Goal: Information Seeking & Learning: Learn about a topic

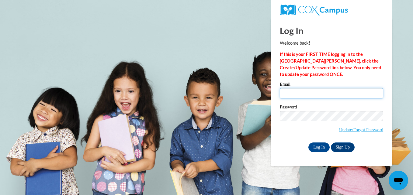
click at [311, 92] on input "Email" at bounding box center [331, 93] width 103 height 10
type input "stephaniefalkenhein@gmail.com"
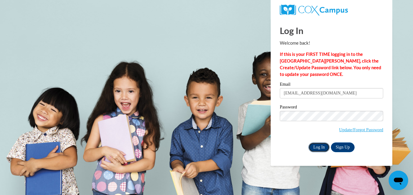
click at [321, 148] on input "Log In" at bounding box center [319, 148] width 21 height 10
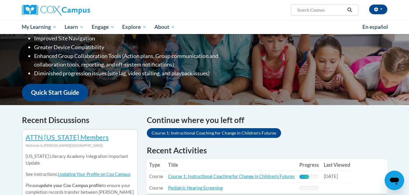
scroll to position [114, 0]
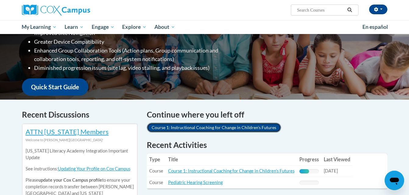
click at [216, 131] on link "Course 1: Instructional Coaching for Change in Children's Futures" at bounding box center [214, 128] width 134 height 10
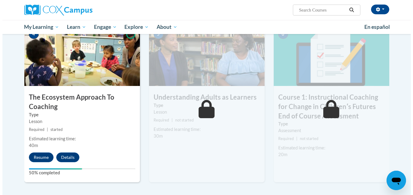
scroll to position [315, 0]
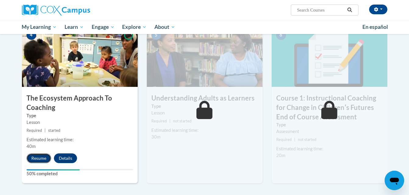
click at [40, 160] on button "Resume" at bounding box center [38, 159] width 25 height 10
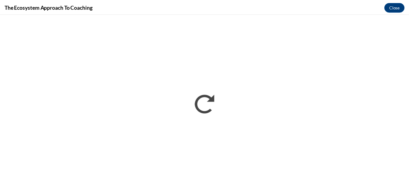
scroll to position [0, 0]
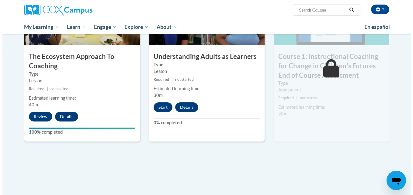
scroll to position [355, 0]
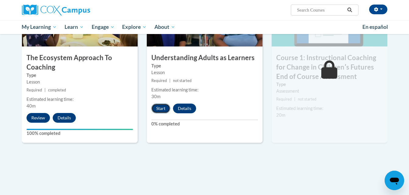
click at [158, 106] on button "Start" at bounding box center [160, 109] width 19 height 10
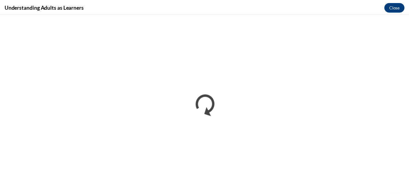
scroll to position [0, 0]
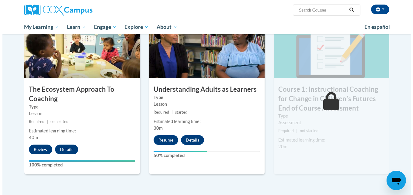
scroll to position [333, 0]
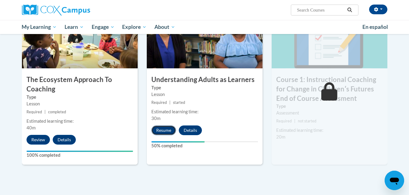
click at [164, 128] on button "Resume" at bounding box center [163, 131] width 25 height 10
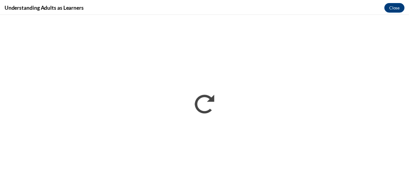
scroll to position [0, 0]
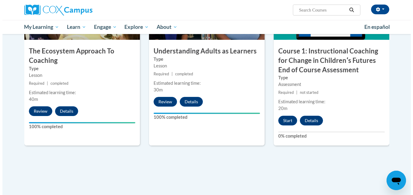
scroll to position [355, 0]
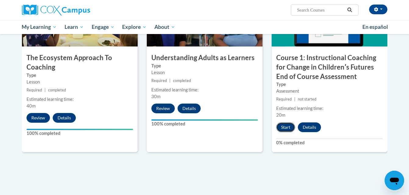
click at [283, 127] on button "Start" at bounding box center [285, 128] width 19 height 10
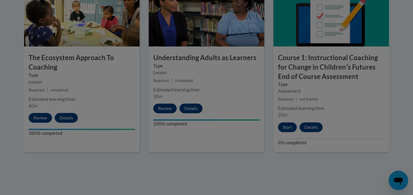
click at [283, 127] on div at bounding box center [206, 97] width 413 height 195
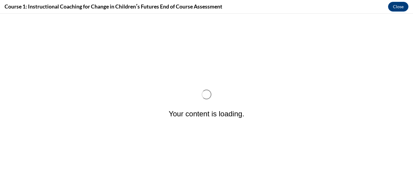
scroll to position [0, 0]
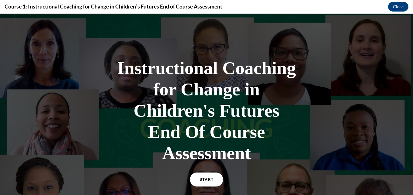
click at [213, 174] on link "START" at bounding box center [206, 180] width 33 height 14
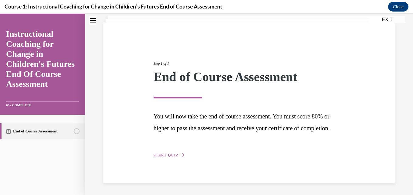
scroll to position [31, 0]
click at [161, 156] on span "START QUIZ" at bounding box center [166, 155] width 25 height 4
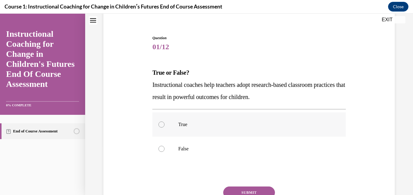
click at [183, 126] on p "True" at bounding box center [254, 125] width 152 height 6
click at [165, 126] on input "True" at bounding box center [162, 125] width 6 height 6
radio input "true"
click at [239, 193] on button "SUBMIT" at bounding box center [249, 193] width 52 height 12
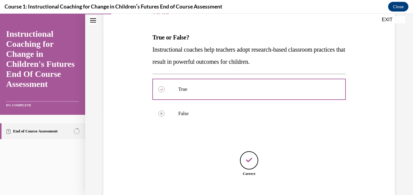
scroll to position [103, 0]
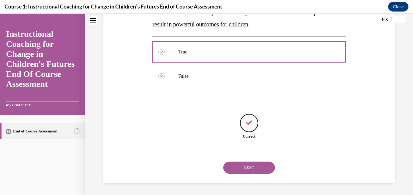
click at [250, 169] on button "NEXT" at bounding box center [249, 168] width 52 height 12
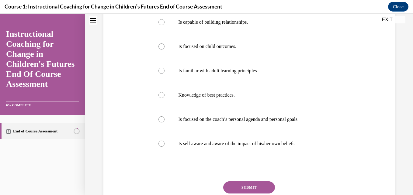
scroll to position [126, 0]
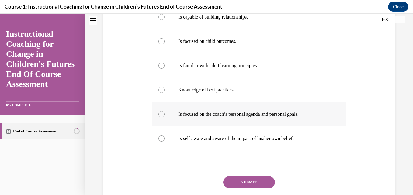
click at [276, 116] on p "Is focused on the coach’s personal agenda and personal goals." at bounding box center [254, 114] width 152 height 6
click at [165, 116] on input "Is focused on the coach’s personal agenda and personal goals." at bounding box center [162, 114] width 6 height 6
radio input "true"
click at [255, 178] on button "SUBMIT" at bounding box center [249, 182] width 52 height 12
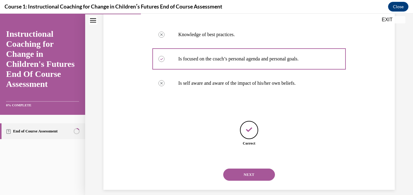
scroll to position [189, 0]
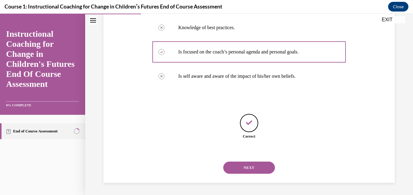
click at [255, 169] on button "NEXT" at bounding box center [249, 168] width 52 height 12
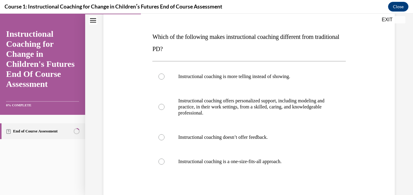
scroll to position [65, 0]
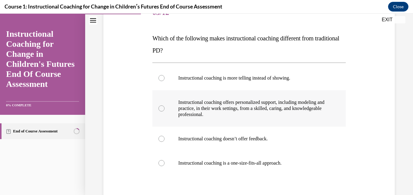
click at [220, 111] on p "Instructional coaching offers personalized support, including modeling and prac…" at bounding box center [254, 108] width 152 height 18
click at [165, 111] on input "Instructional coaching offers personalized support, including modeling and prac…" at bounding box center [162, 109] width 6 height 6
radio input "true"
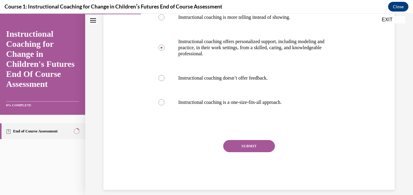
scroll to position [127, 0]
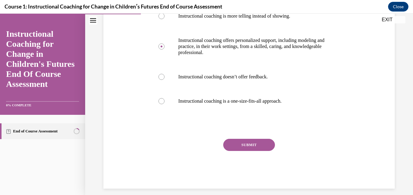
click at [249, 145] on button "SUBMIT" at bounding box center [249, 145] width 52 height 12
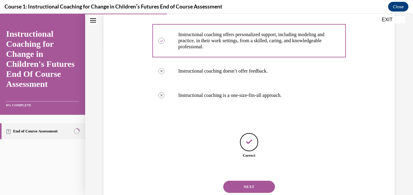
scroll to position [152, 0]
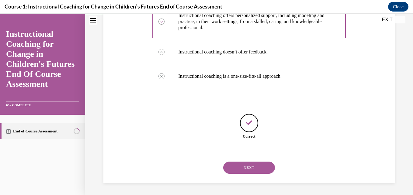
click at [249, 165] on button "NEXT" at bounding box center [249, 168] width 52 height 12
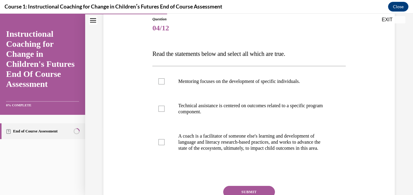
scroll to position [50, 0]
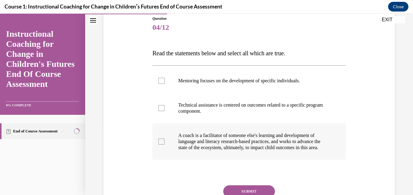
click at [164, 142] on label "A coach is a facilitator of someone else's learning and development of language…" at bounding box center [248, 142] width 193 height 37
click at [164, 142] on input "A coach is a facilitator of someone else's learning and development of language…" at bounding box center [162, 142] width 6 height 6
checkbox input "true"
click at [159, 109] on div at bounding box center [162, 108] width 6 height 6
click at [159, 109] on input "Technical assistance is centered on outcomes related to a specific program comp…" at bounding box center [162, 108] width 6 height 6
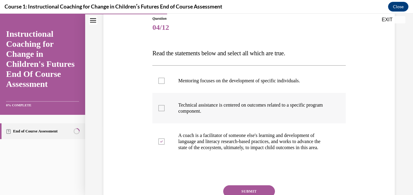
checkbox input "true"
click at [160, 77] on label "Mentoring focuses on the development of specific individuals." at bounding box center [248, 81] width 193 height 24
click at [160, 78] on input "Mentoring focuses on the development of specific individuals." at bounding box center [162, 81] width 6 height 6
checkbox input "true"
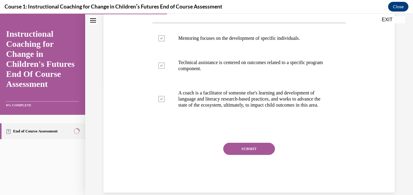
click at [262, 152] on button "SUBMIT" at bounding box center [249, 149] width 52 height 12
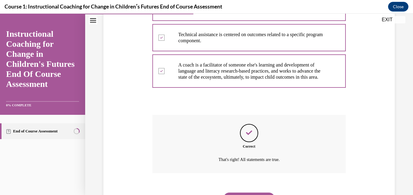
scroll to position [158, 0]
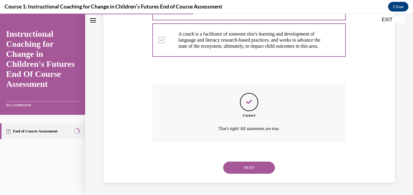
click at [257, 169] on button "NEXT" at bounding box center [249, 168] width 52 height 12
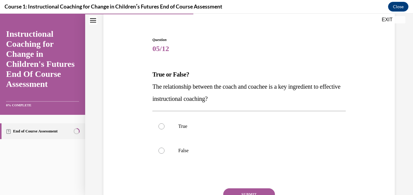
scroll to position [30, 0]
click at [159, 126] on div at bounding box center [162, 126] width 6 height 6
click at [159, 126] on input "True" at bounding box center [162, 126] width 6 height 6
radio input "true"
click at [234, 193] on button "SUBMIT" at bounding box center [249, 194] width 52 height 12
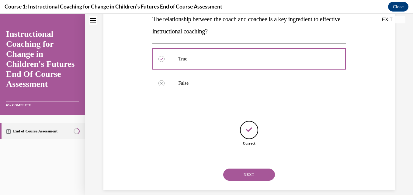
scroll to position [103, 0]
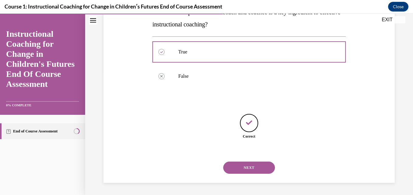
click at [249, 169] on button "NEXT" at bounding box center [249, 168] width 52 height 12
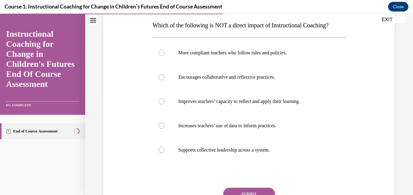
scroll to position [90, 0]
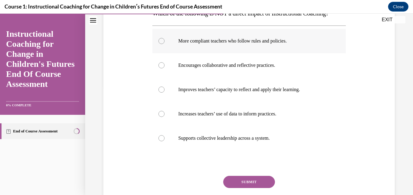
click at [215, 43] on p "More compliant teachers who follow rules and policies." at bounding box center [254, 41] width 152 height 6
click at [165, 43] on input "More compliant teachers who follow rules and policies." at bounding box center [162, 41] width 6 height 6
radio input "true"
click at [243, 181] on button "SUBMIT" at bounding box center [249, 182] width 52 height 12
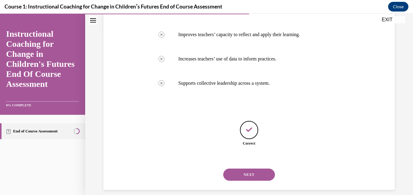
scroll to position [152, 0]
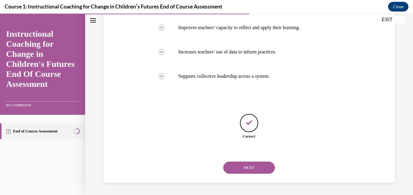
click at [246, 170] on button "NEXT" at bounding box center [249, 168] width 52 height 12
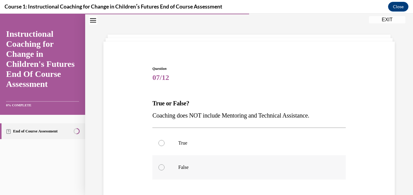
click at [166, 166] on label "False" at bounding box center [248, 167] width 193 height 24
click at [165, 166] on input "False" at bounding box center [162, 168] width 6 height 6
radio input "true"
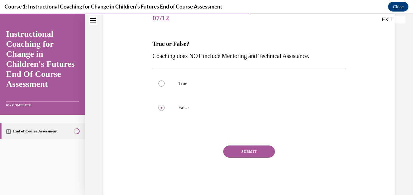
scroll to position [65, 0]
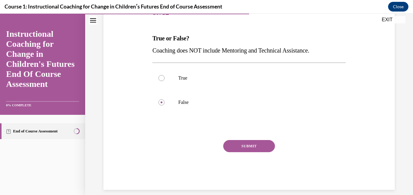
click at [253, 144] on button "SUBMIT" at bounding box center [249, 146] width 52 height 12
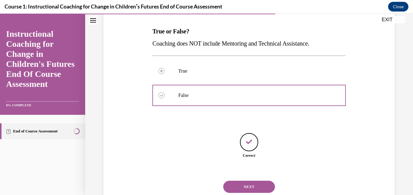
scroll to position [91, 0]
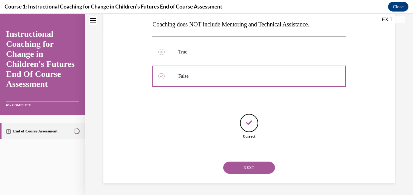
click at [249, 170] on button "NEXT" at bounding box center [249, 168] width 52 height 12
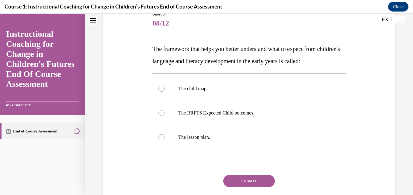
scroll to position [66, 0]
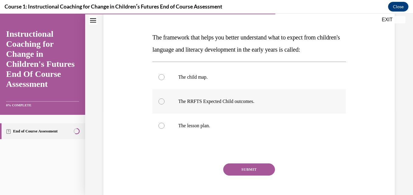
click at [235, 102] on p "The RRFTS Expected Child outcomes." at bounding box center [254, 102] width 152 height 6
click at [165, 102] on input "The RRFTS Expected Child outcomes." at bounding box center [162, 102] width 6 height 6
radio input "true"
click at [240, 173] on button "SUBMIT" at bounding box center [249, 170] width 52 height 12
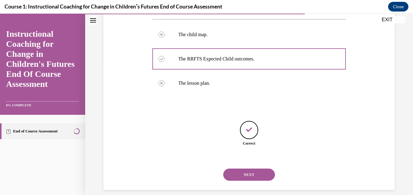
scroll to position [116, 0]
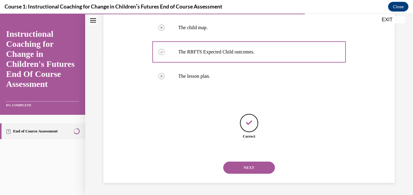
click at [243, 173] on button "NEXT" at bounding box center [249, 168] width 52 height 12
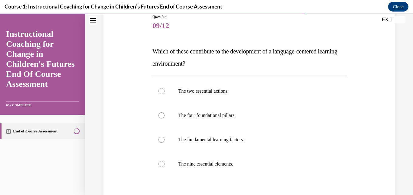
scroll to position [58, 0]
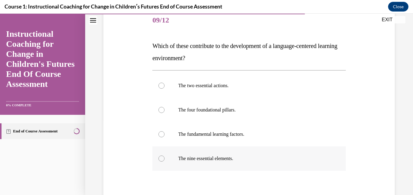
click at [197, 157] on p "The nine essential elements." at bounding box center [254, 159] width 152 height 6
click at [165, 157] on input "The nine essential elements." at bounding box center [162, 159] width 6 height 6
radio input "true"
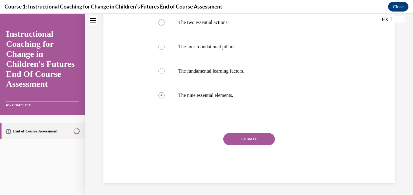
click at [260, 139] on button "SUBMIT" at bounding box center [249, 139] width 52 height 12
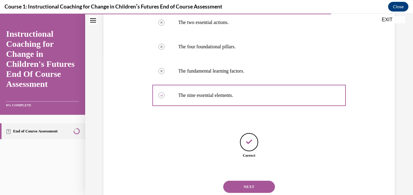
scroll to position [140, 0]
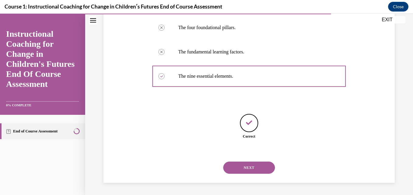
click at [253, 165] on button "NEXT" at bounding box center [249, 168] width 52 height 12
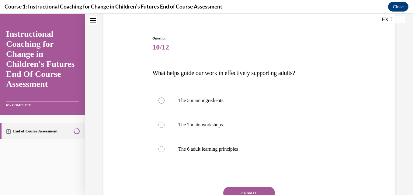
scroll to position [36, 0]
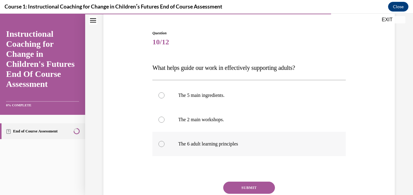
click at [216, 144] on p "The 6 adult learning principles" at bounding box center [254, 144] width 152 height 6
click at [165, 144] on input "The 6 adult learning principles" at bounding box center [162, 144] width 6 height 6
radio input "true"
click at [238, 188] on button "SUBMIT" at bounding box center [249, 188] width 52 height 12
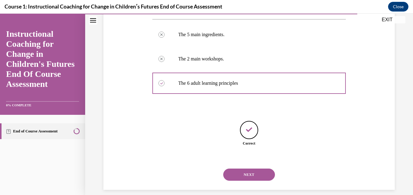
scroll to position [103, 0]
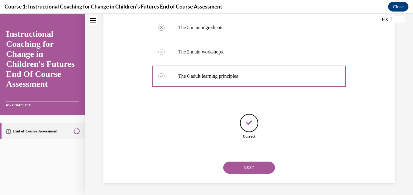
click at [247, 165] on button "NEXT" at bounding box center [249, 168] width 52 height 12
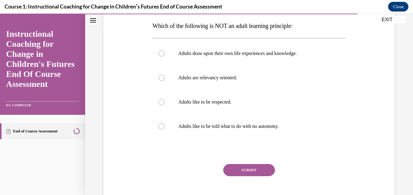
scroll to position [86, 0]
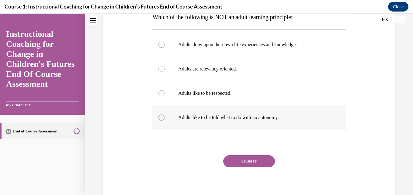
click at [184, 119] on p "Adults like to be told what to do with no autonomy." at bounding box center [254, 118] width 152 height 6
click at [165, 119] on input "Adults like to be told what to do with no autonomy." at bounding box center [162, 118] width 6 height 6
radio input "true"
click at [236, 162] on button "SUBMIT" at bounding box center [249, 161] width 52 height 12
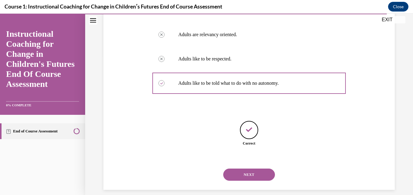
scroll to position [128, 0]
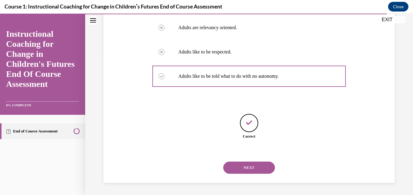
click at [241, 168] on button "NEXT" at bounding box center [249, 168] width 52 height 12
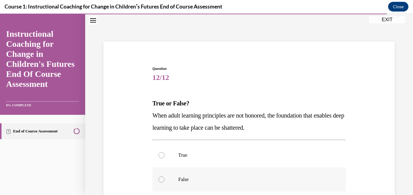
click at [165, 179] on label "False" at bounding box center [248, 180] width 193 height 24
click at [165, 179] on input "False" at bounding box center [162, 180] width 6 height 6
radio input "true"
click at [162, 155] on div at bounding box center [162, 155] width 6 height 6
click at [162, 155] on input "True" at bounding box center [162, 155] width 6 height 6
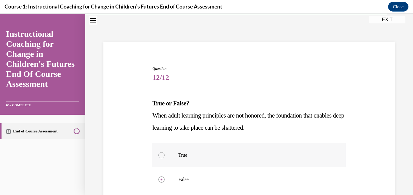
radio input "true"
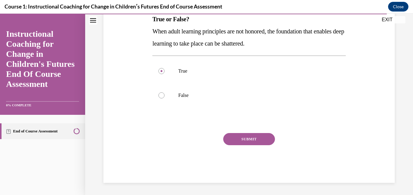
click at [246, 142] on button "SUBMIT" at bounding box center [249, 139] width 52 height 12
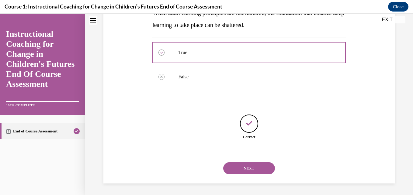
scroll to position [103, 0]
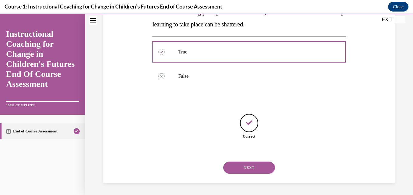
click at [243, 167] on button "NEXT" at bounding box center [249, 168] width 52 height 12
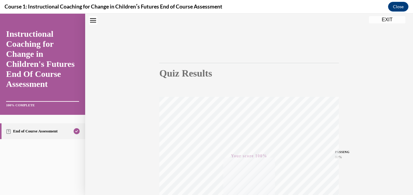
scroll to position [0, 0]
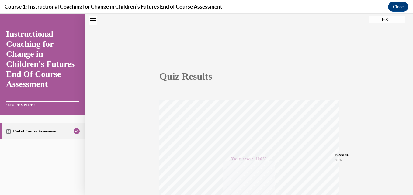
drag, startPoint x: 412, startPoint y: 36, endPoint x: 413, endPoint y: 20, distance: 16.1
click at [385, 18] on button "EXIT" at bounding box center [387, 19] width 37 height 7
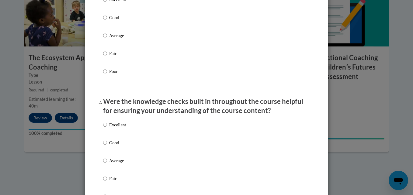
scroll to position [108, 0]
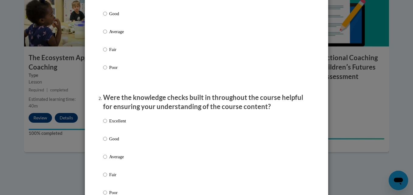
radio input "true"
click at [105, 124] on input "Excellent" at bounding box center [105, 121] width 4 height 7
radio input "true"
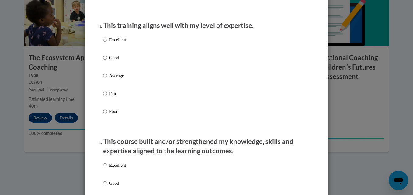
scroll to position [308, 0]
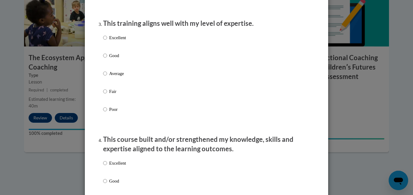
click at [104, 41] on input "Excellent" at bounding box center [105, 37] width 4 height 7
radio input "true"
click at [103, 167] on input "Excellent" at bounding box center [105, 163] width 4 height 7
radio input "true"
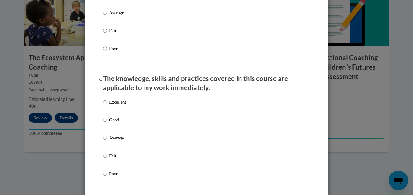
scroll to position [522, 0]
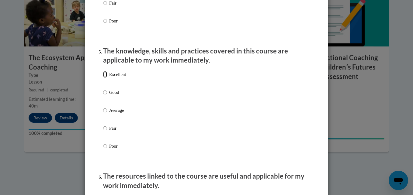
click at [104, 78] on input "Excellent" at bounding box center [105, 74] width 4 height 7
radio input "true"
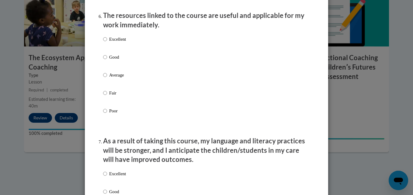
scroll to position [689, 0]
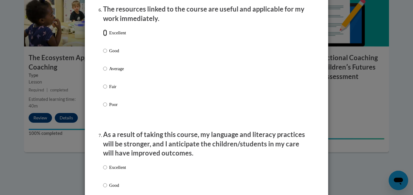
click at [103, 36] on input "Excellent" at bounding box center [105, 33] width 4 height 7
radio input "true"
click at [103, 171] on input "Excellent" at bounding box center [105, 167] width 4 height 7
radio input "true"
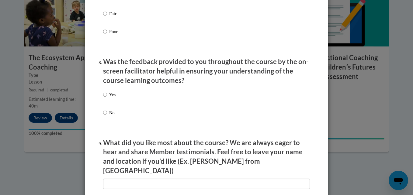
scroll to position [929, 0]
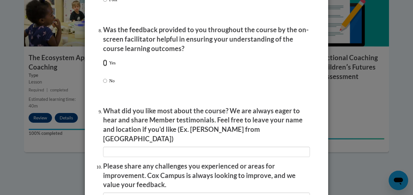
click at [104, 66] on input "Yes" at bounding box center [105, 63] width 4 height 7
radio input "true"
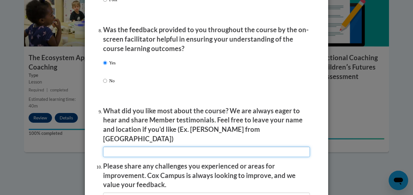
click at [150, 147] on input "textbox" at bounding box center [206, 152] width 207 height 10
type input "Everything"
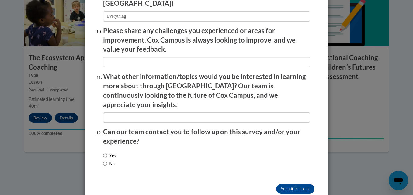
scroll to position [1067, 0]
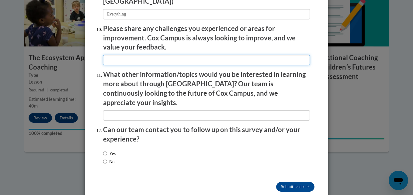
click at [134, 55] on input "textbox" at bounding box center [206, 60] width 207 height 10
type input "None"
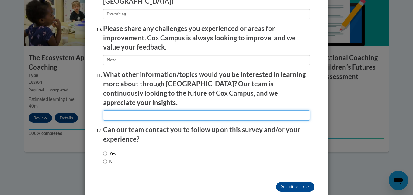
click at [135, 110] on input "textbox" at bounding box center [206, 115] width 207 height 10
type input "None that i cant hink of now"
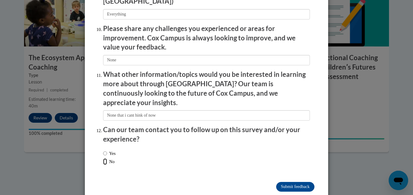
click at [103, 159] on input "No" at bounding box center [105, 162] width 4 height 7
radio input "true"
click at [307, 182] on input "Submit feedback" at bounding box center [295, 187] width 38 height 10
